Goal: Information Seeking & Learning: Understand process/instructions

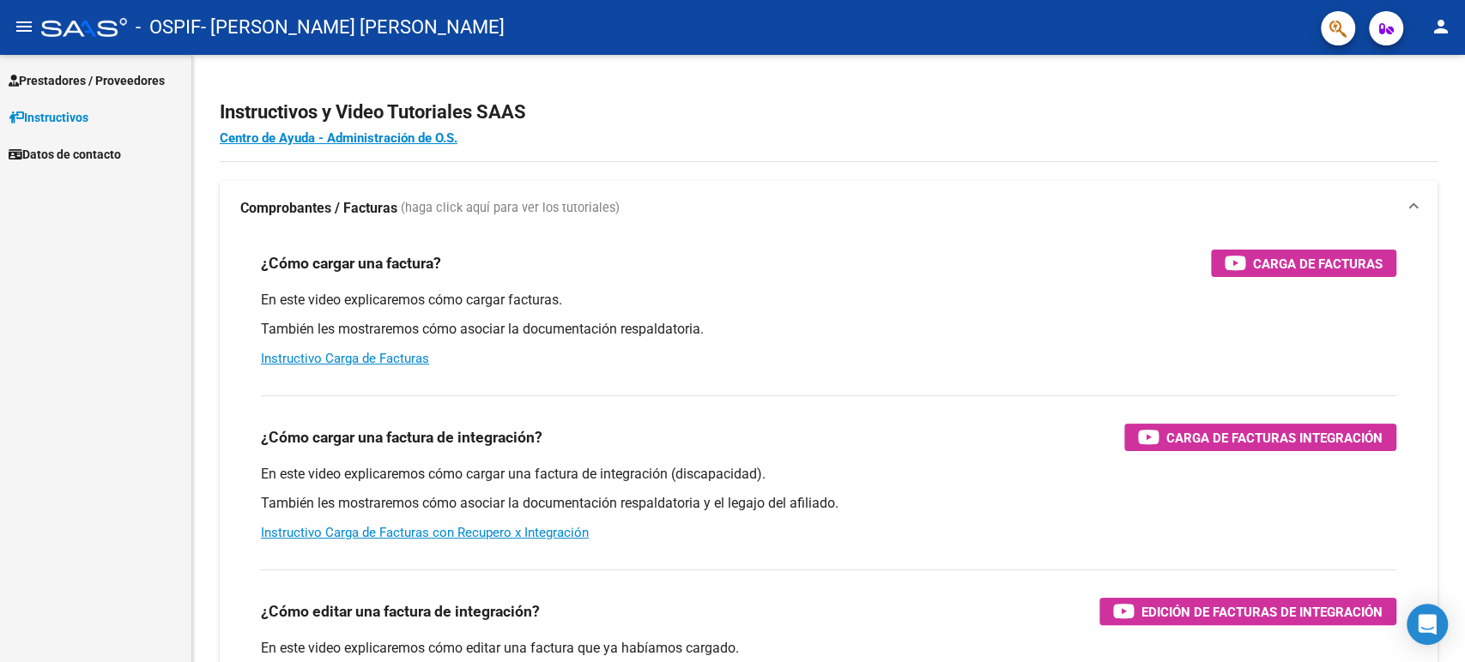
click at [124, 87] on span "Prestadores / Proveedores" at bounding box center [87, 80] width 156 height 19
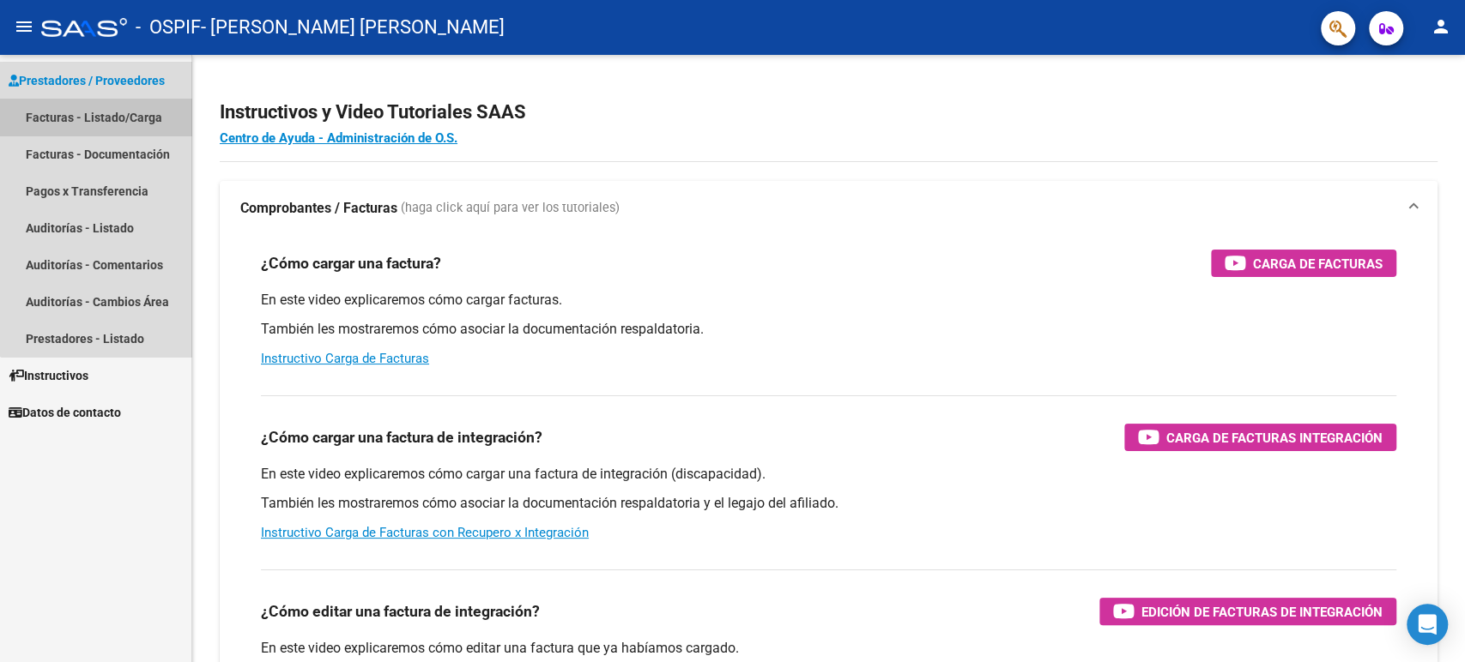
click at [144, 120] on link "Facturas - Listado/Carga" at bounding box center [95, 117] width 191 height 37
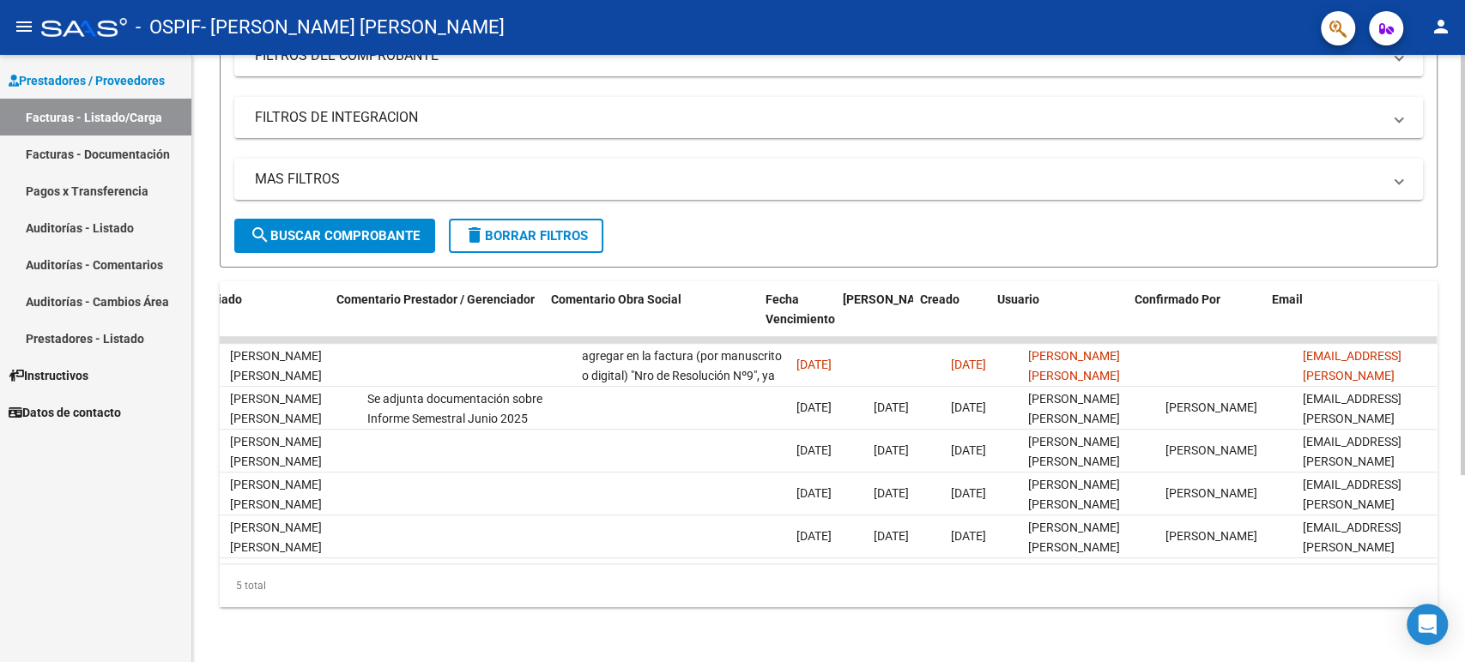
scroll to position [0, 2401]
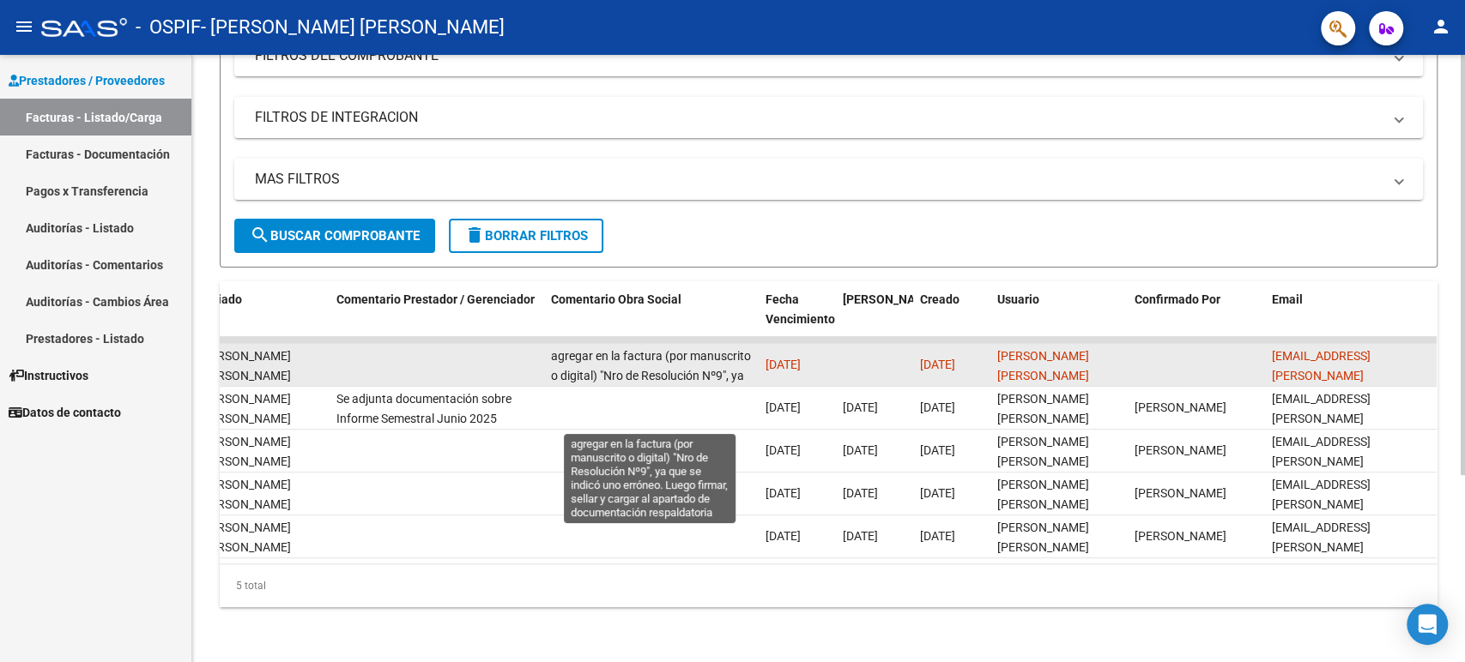
click at [732, 364] on span "agregar en la factura (por manuscrito o digital) "Nro de Resolución Nº9", ya qu…" at bounding box center [651, 395] width 200 height 92
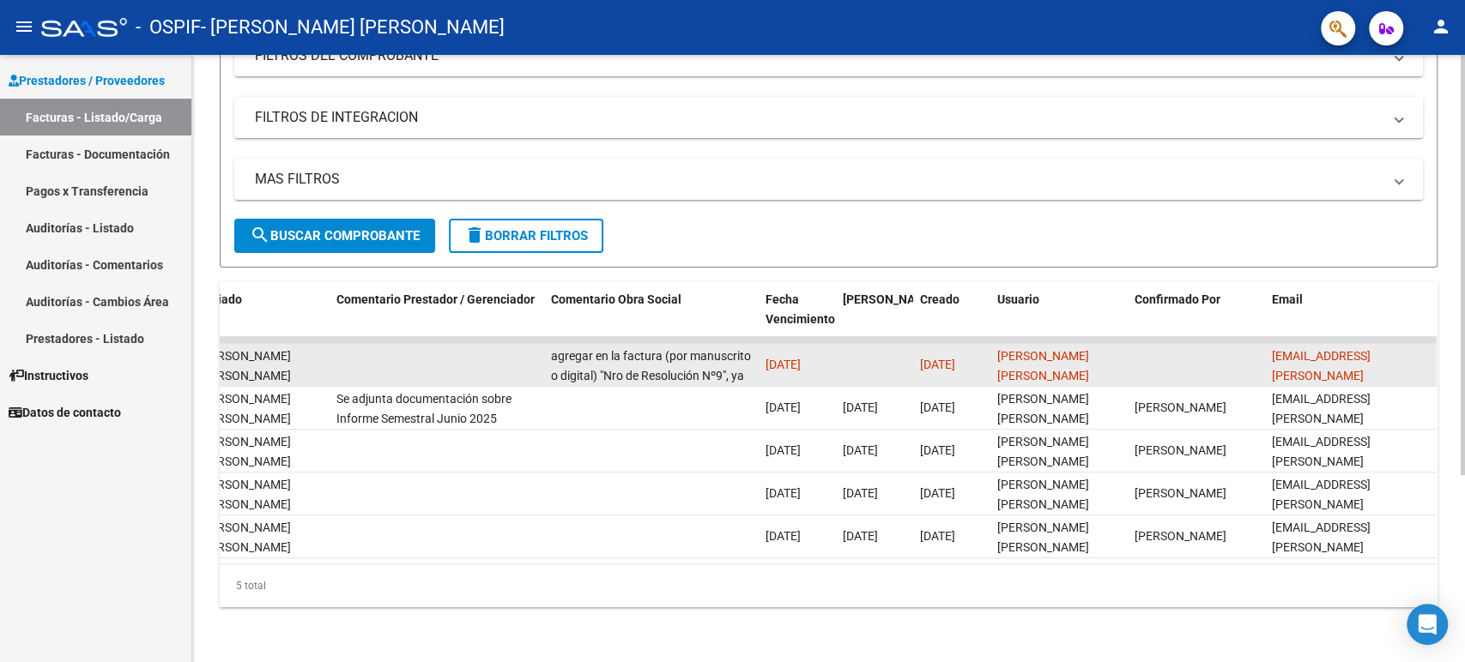
click at [723, 352] on div "agregar en la factura (por manuscrito o digital) "Nro de Resolución Nº9", ya qu…" at bounding box center [651, 365] width 201 height 36
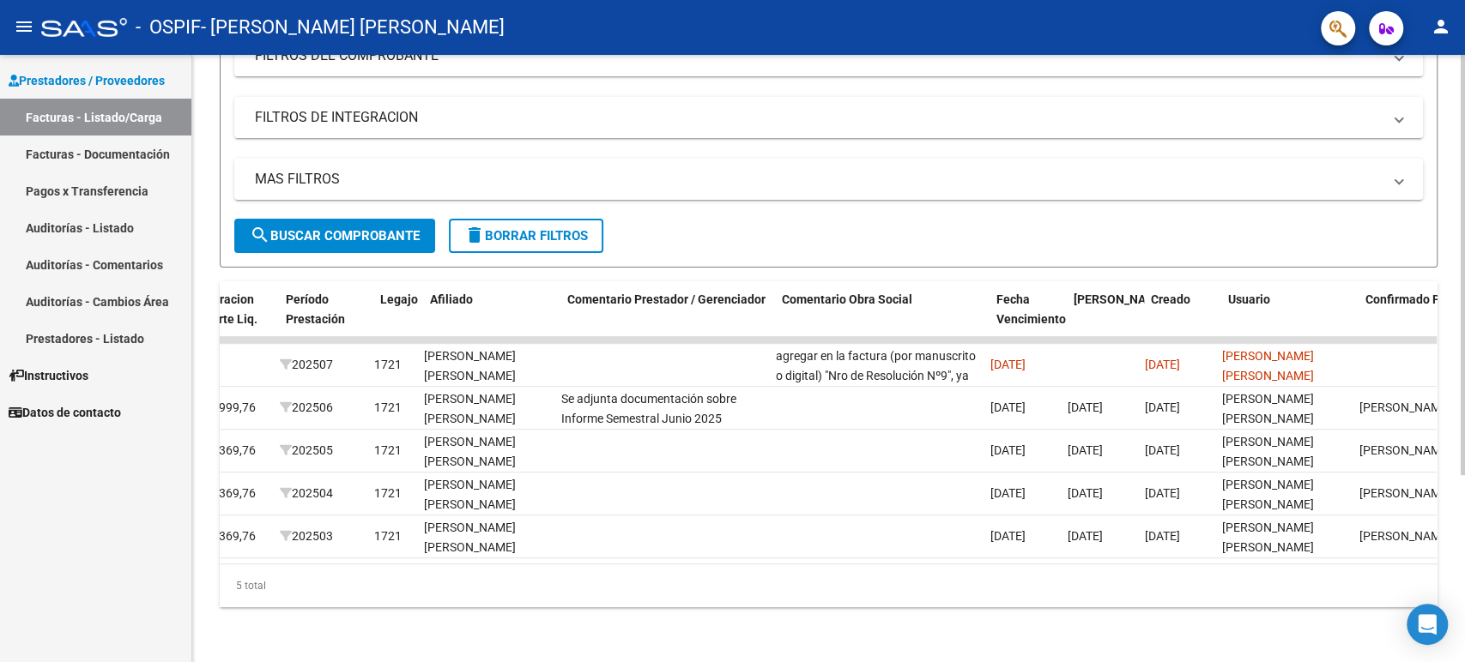
scroll to position [0, 2169]
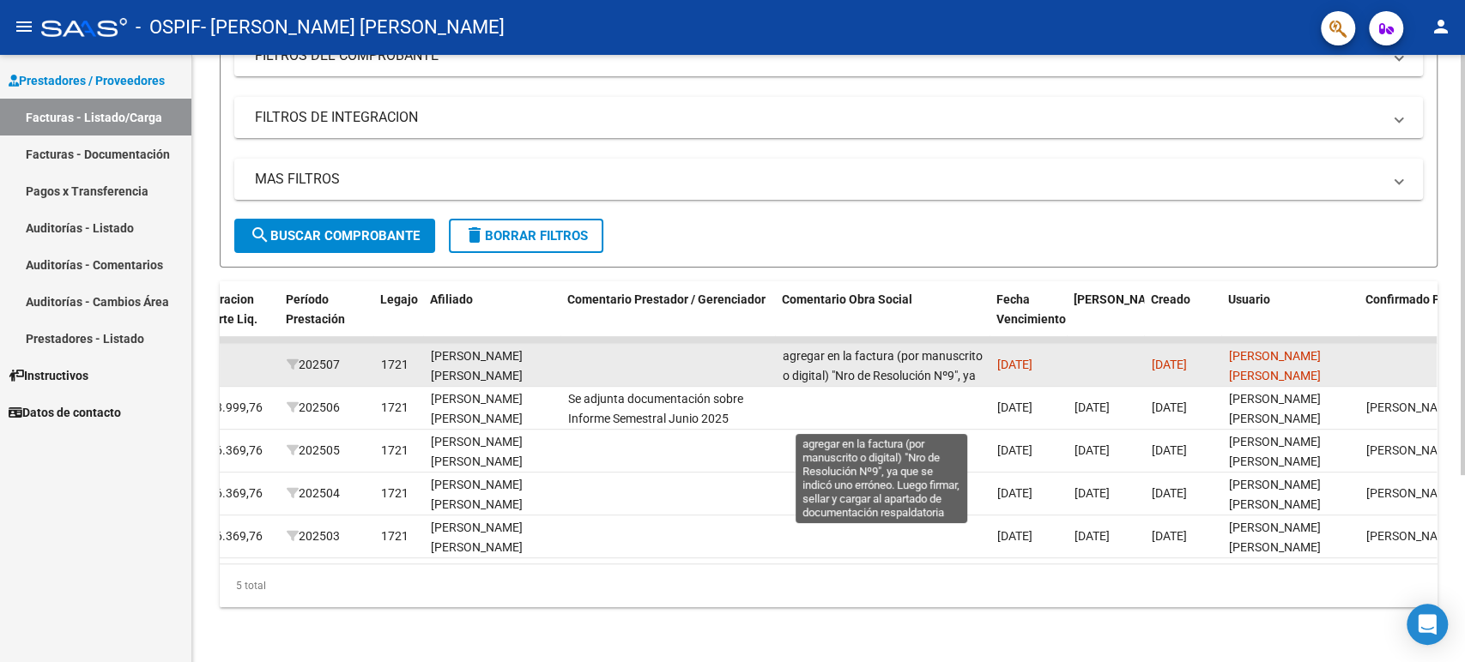
click at [834, 359] on span "agregar en la factura (por manuscrito o digital) "Nro de Resolución Nº9", ya qu…" at bounding box center [883, 395] width 200 height 92
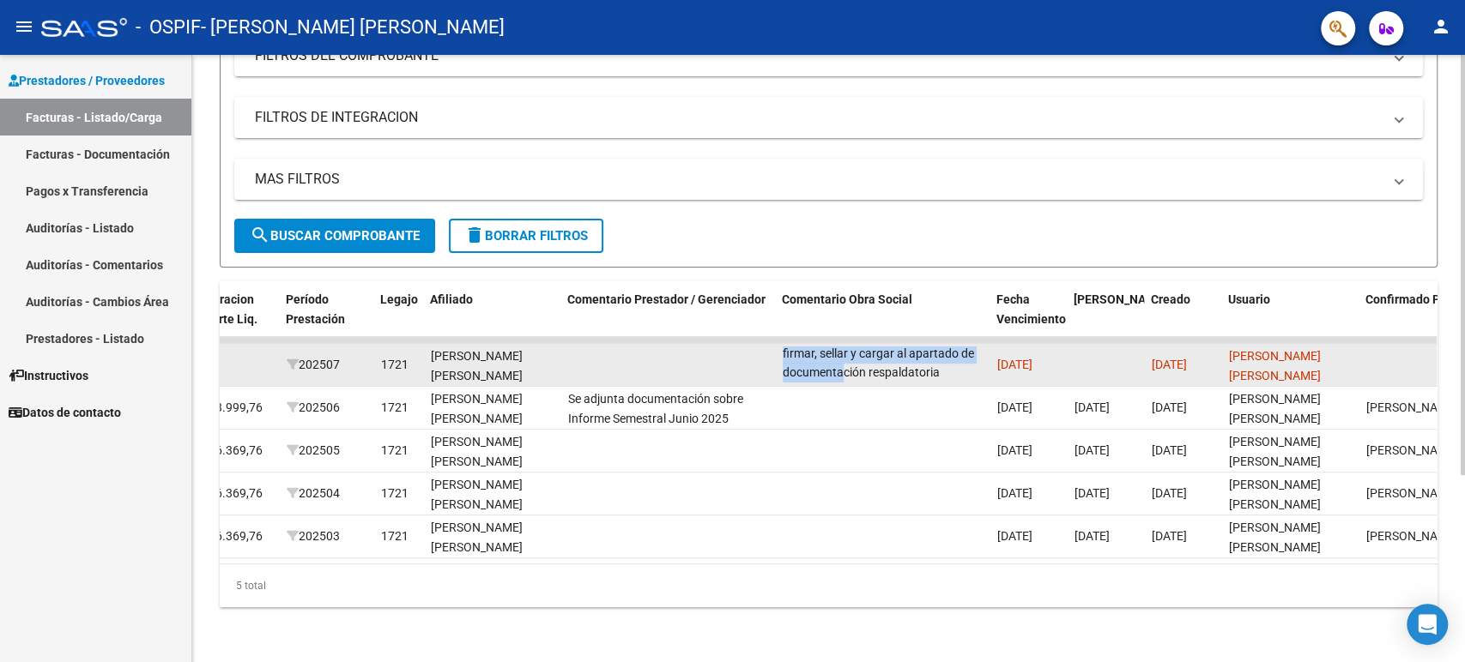
scroll to position [0, 0]
click at [839, 363] on span "agregar en la factura (por manuscrito o digital) "Nro de Resolución Nº9", ya qu…" at bounding box center [883, 333] width 200 height 92
click at [856, 367] on span "agregar en la factura (por manuscrito o digital) "Nro de Resolución Nº9", ya qu…" at bounding box center [883, 395] width 200 height 92
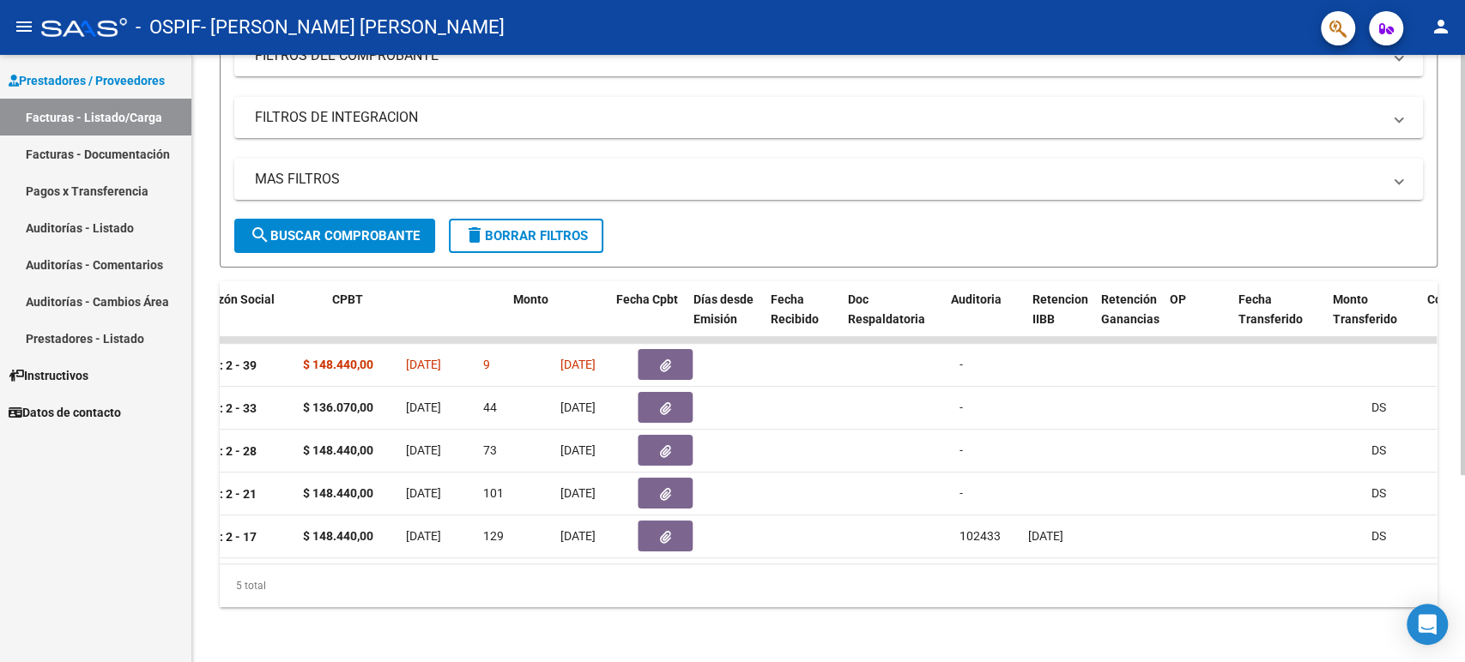
scroll to position [0, 163]
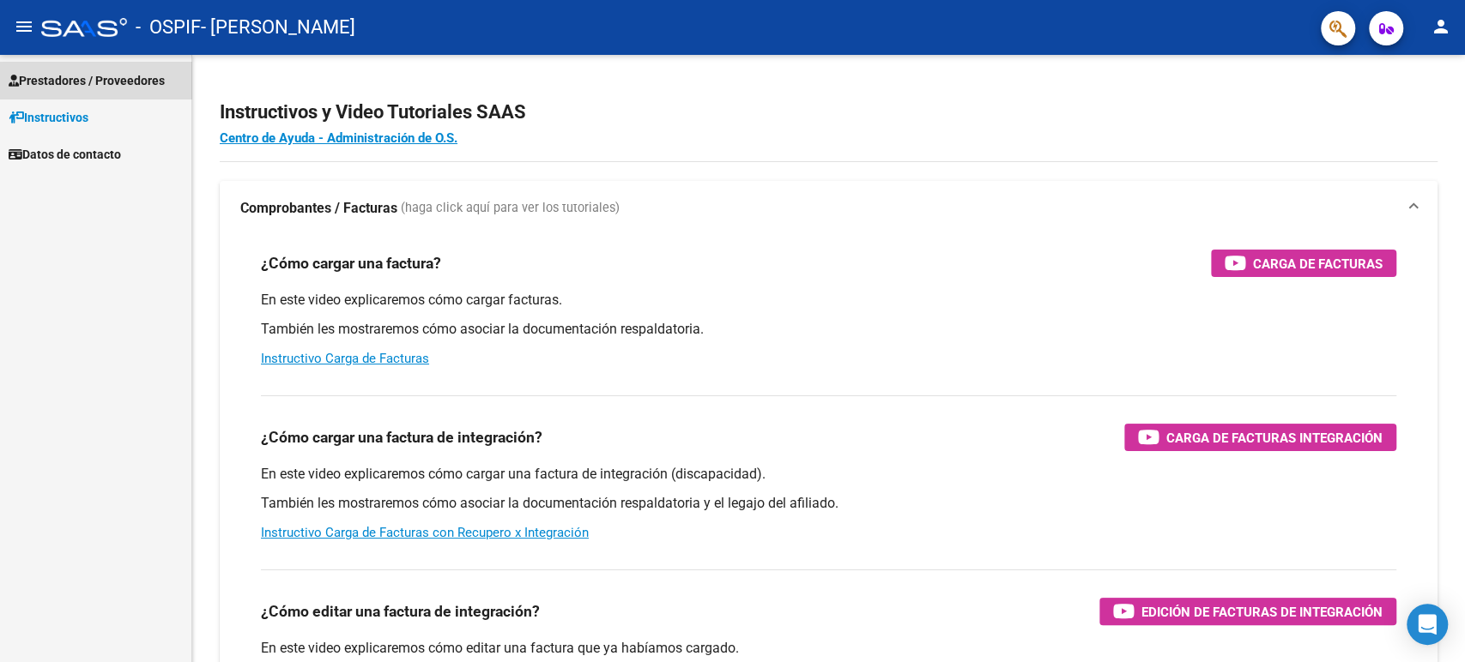
click at [133, 88] on span "Prestadores / Proveedores" at bounding box center [87, 80] width 156 height 19
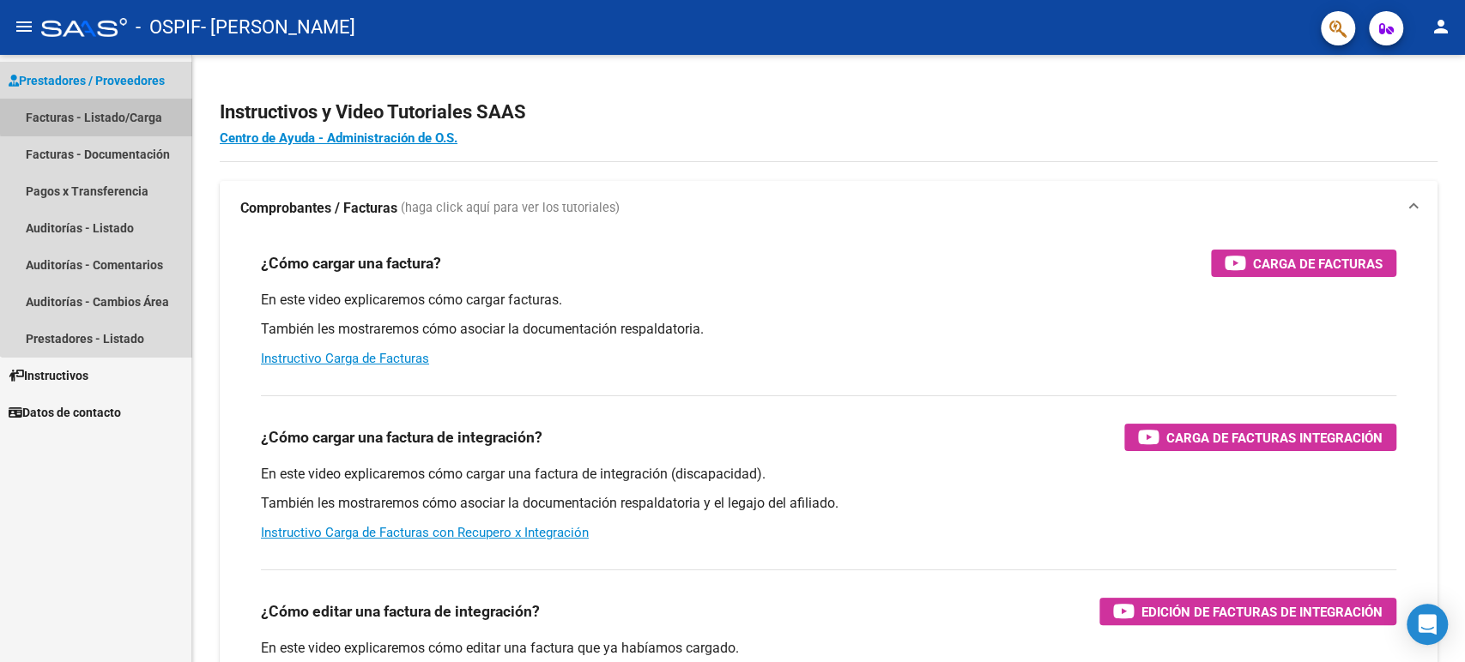
click at [152, 112] on link "Facturas - Listado/Carga" at bounding box center [95, 117] width 191 height 37
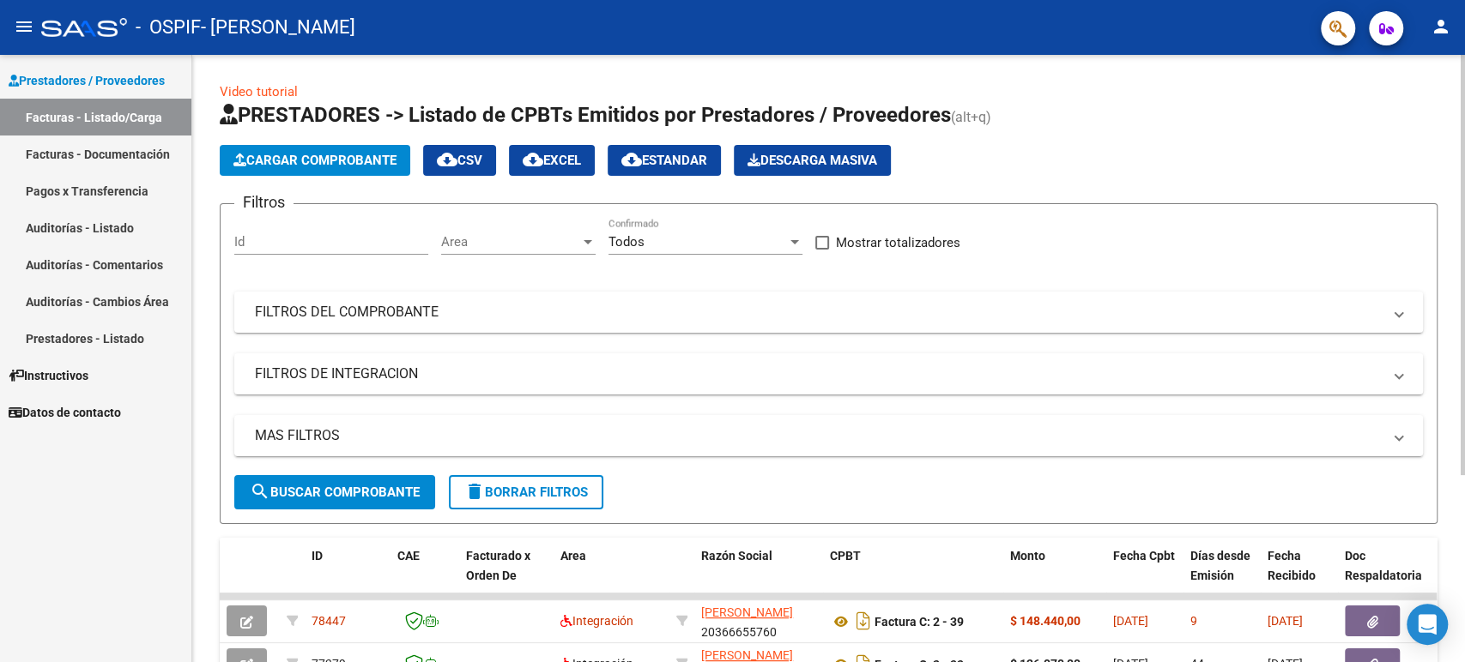
scroll to position [269, 0]
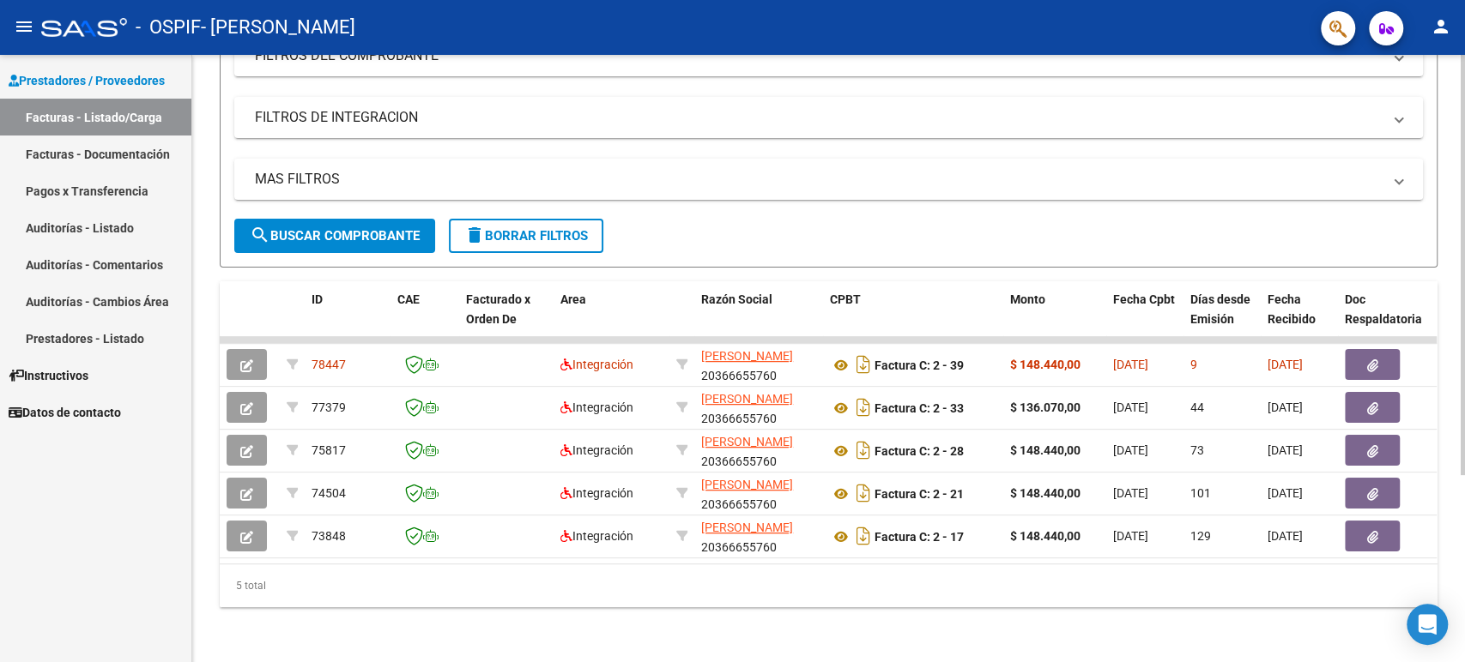
click at [583, 548] on datatable-body "78447 Integración [PERSON_NAME] 20366655760 Factura C: 2 - 39 $ 148.440,00 [DAT…" at bounding box center [828, 449] width 1217 height 227
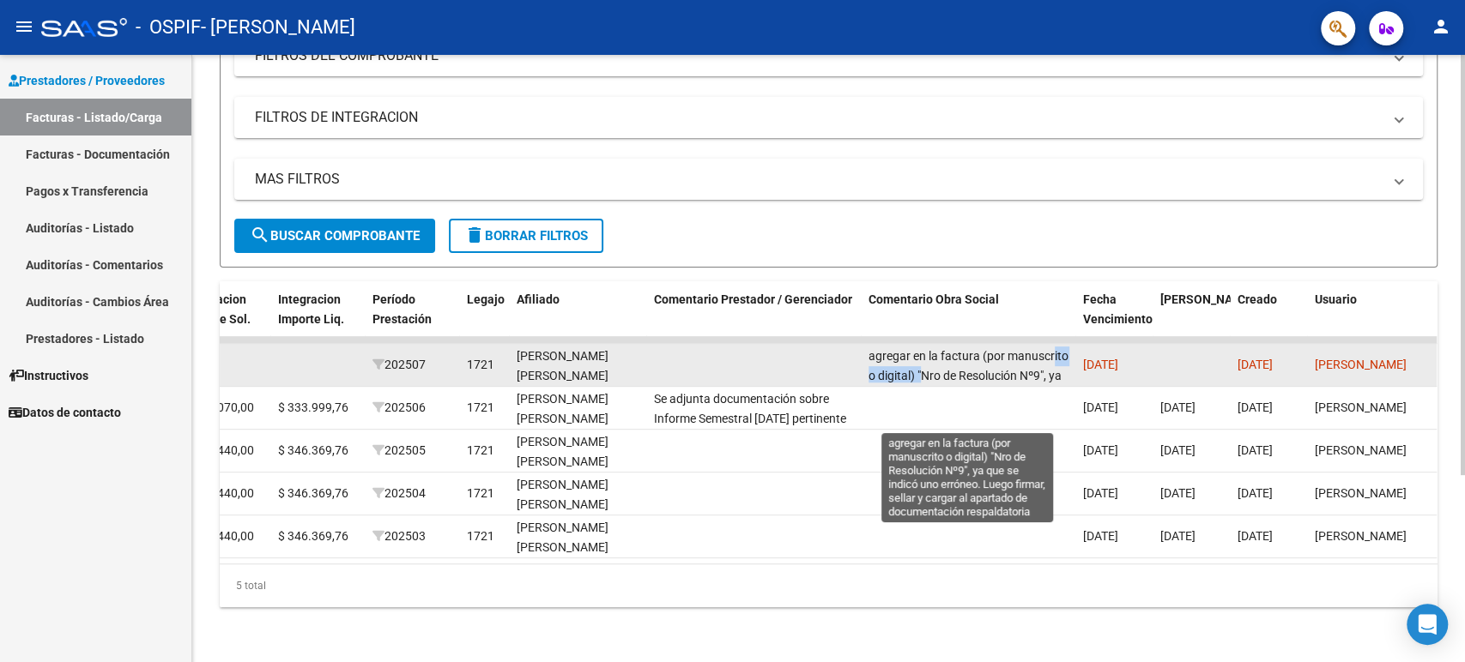
scroll to position [0, 0]
drag, startPoint x: 918, startPoint y: 360, endPoint x: 1044, endPoint y: 355, distance: 126.2
click at [1044, 355] on div "agregar en la factura (por manuscrito o digital) "Nro de Resolución Nº9", ya qu…" at bounding box center [968, 365] width 201 height 36
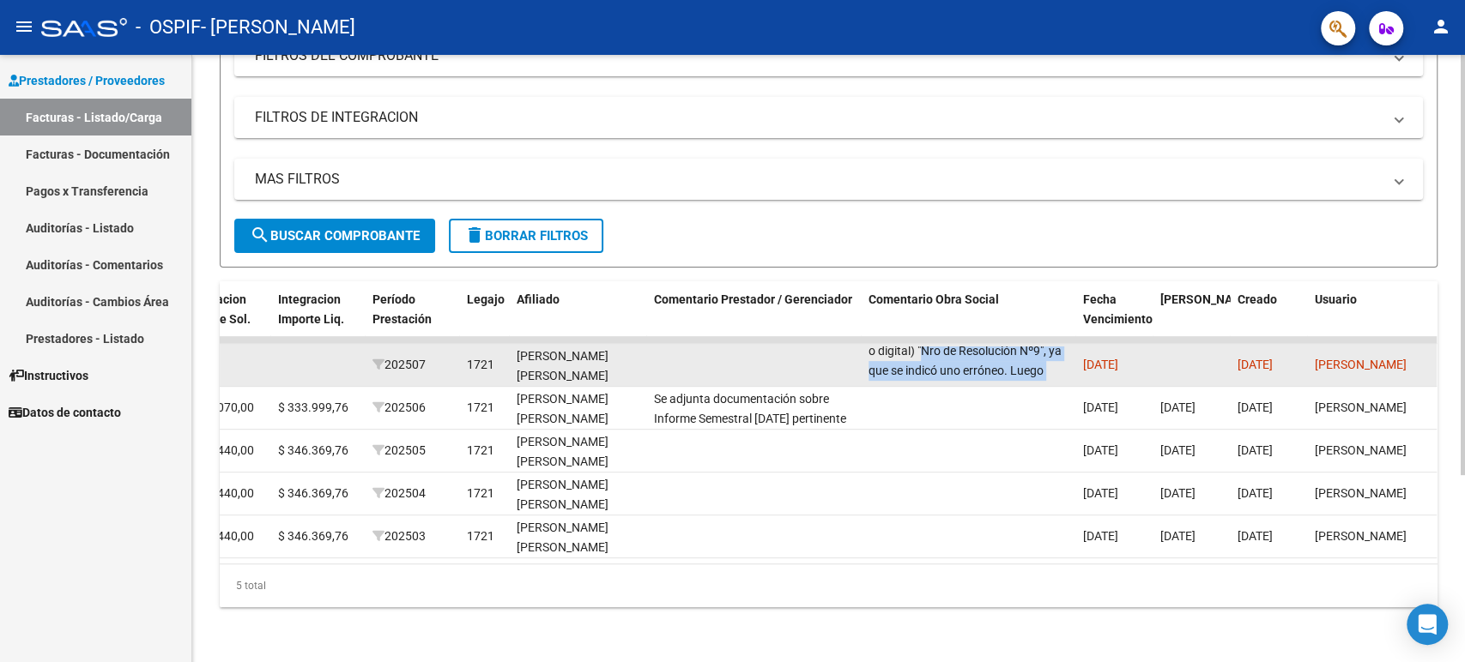
click at [1044, 354] on div "agregar en la factura (por manuscrito o digital) "Nro de Resolución Nº9", ya qu…" at bounding box center [968, 365] width 201 height 36
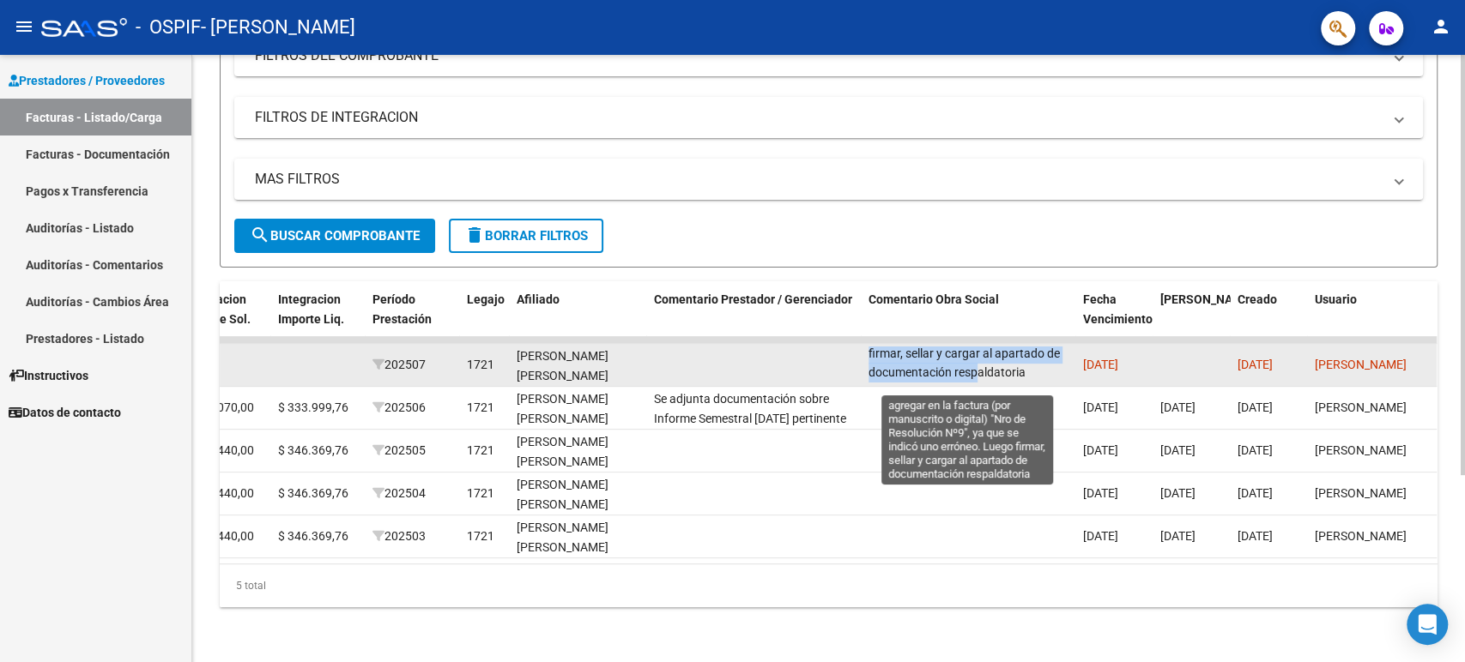
drag, startPoint x: 918, startPoint y: 362, endPoint x: 972, endPoint y: 360, distance: 54.1
click at [972, 360] on span "agregar en la factura (por manuscrito o digital) "Nro de Resolución Nº9", ya qu…" at bounding box center [968, 333] width 200 height 92
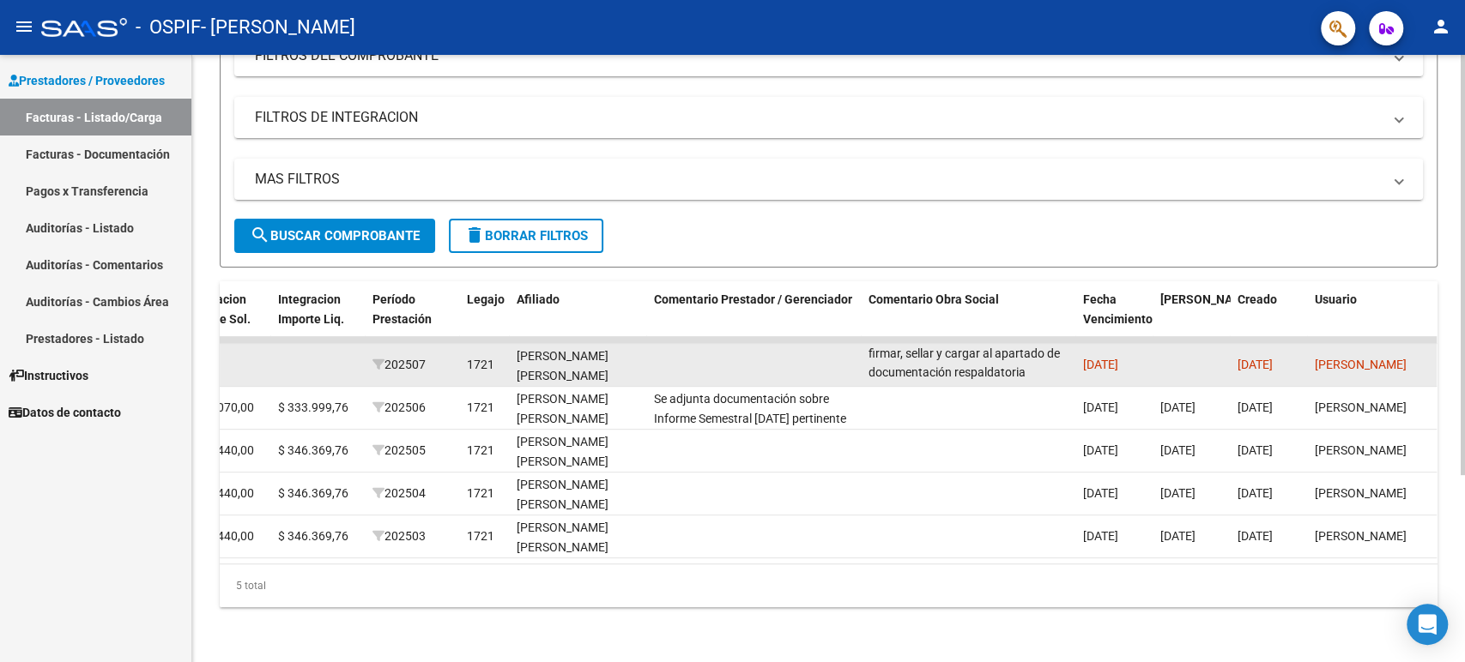
click at [1000, 355] on span "agregar en la factura (por manuscrito o digital) "Nro de Resolución Nº9", ya qu…" at bounding box center [968, 333] width 200 height 92
drag, startPoint x: 917, startPoint y: 356, endPoint x: 1046, endPoint y: 353, distance: 129.6
click at [1046, 353] on div "agregar en la factura (por manuscrito o digital) "Nro de Resolución Nº9", ya qu…" at bounding box center [968, 365] width 201 height 36
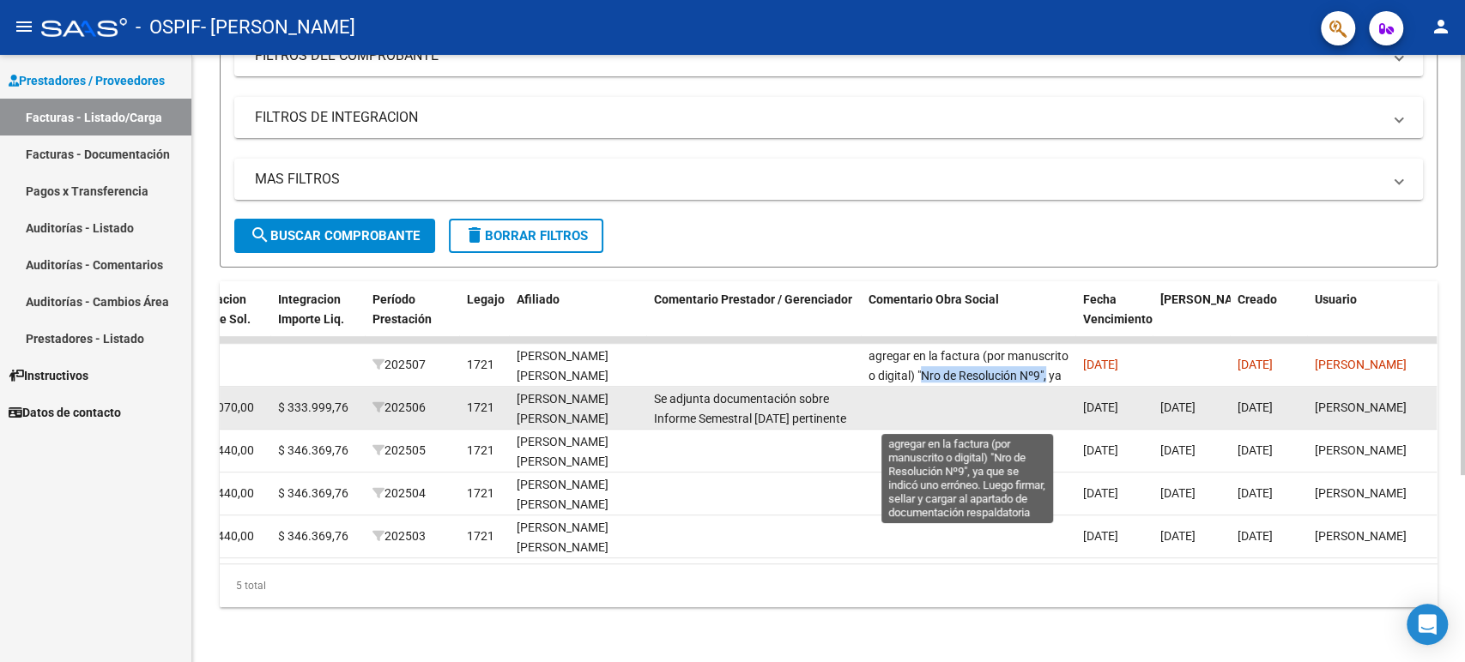
copy span ""Nro de Resolución Nº9""
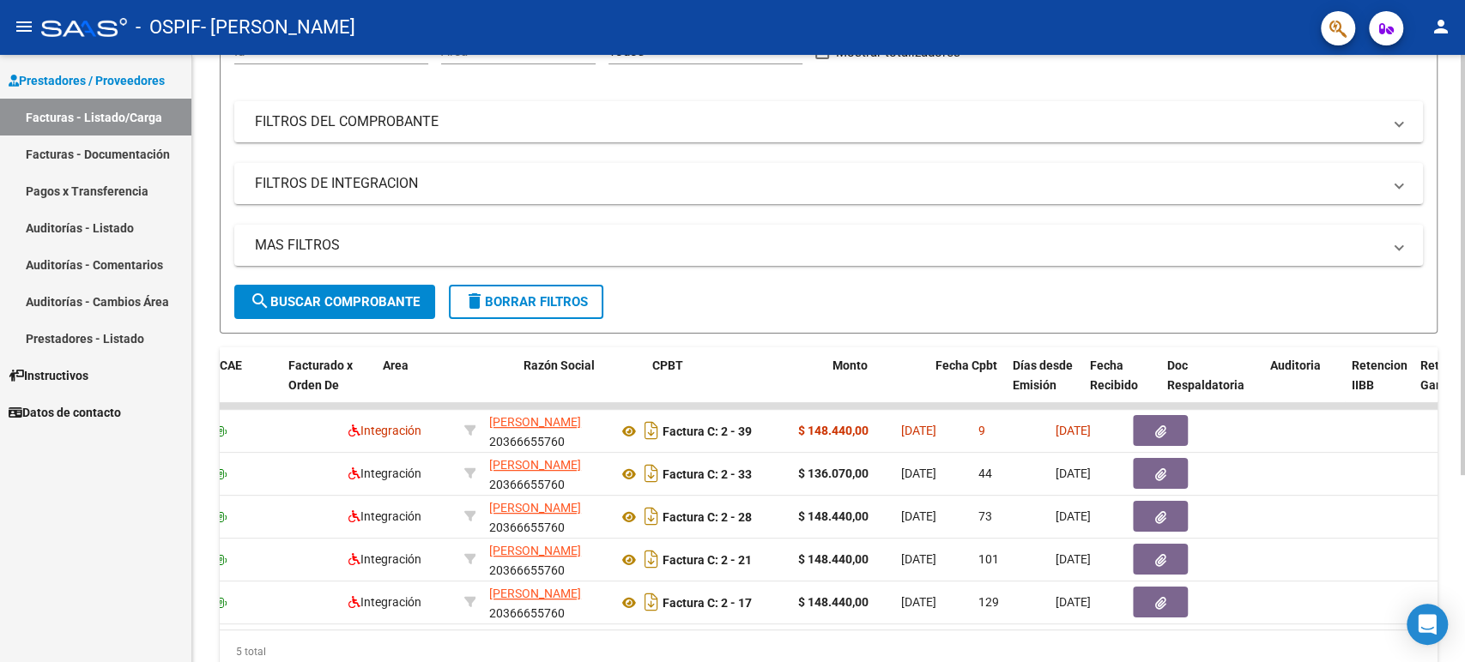
scroll to position [0, 88]
